Goal: Navigation & Orientation: Find specific page/section

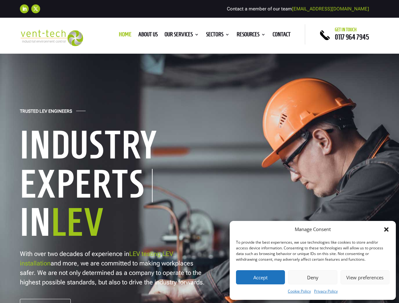
click at [199, 152] on h1 "Industry" at bounding box center [118, 146] width 196 height 43
